Goal: Information Seeking & Learning: Understand process/instructions

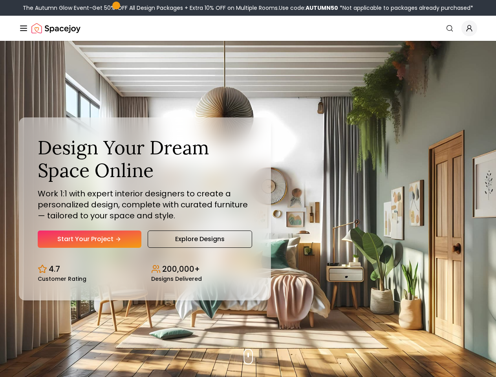
click at [0, 0] on button "How It Works" at bounding box center [0, 0] width 0 height 0
click at [0, 0] on button "Design Portfolio" at bounding box center [0, 0] width 0 height 0
click at [0, 0] on img "Global" at bounding box center [0, 0] width 0 height 0
